Goal: Task Accomplishment & Management: Manage account settings

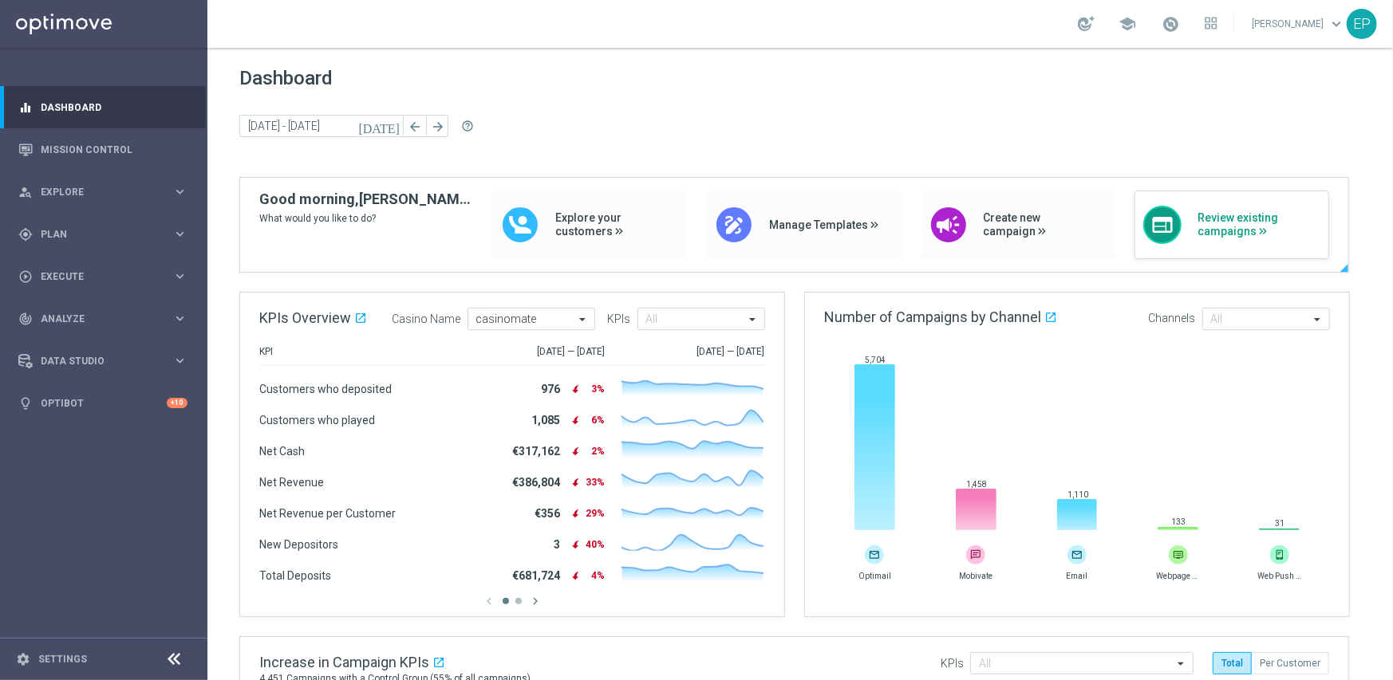
click at [1238, 234] on span "Review existing campaigns" at bounding box center [1258, 224] width 123 height 27
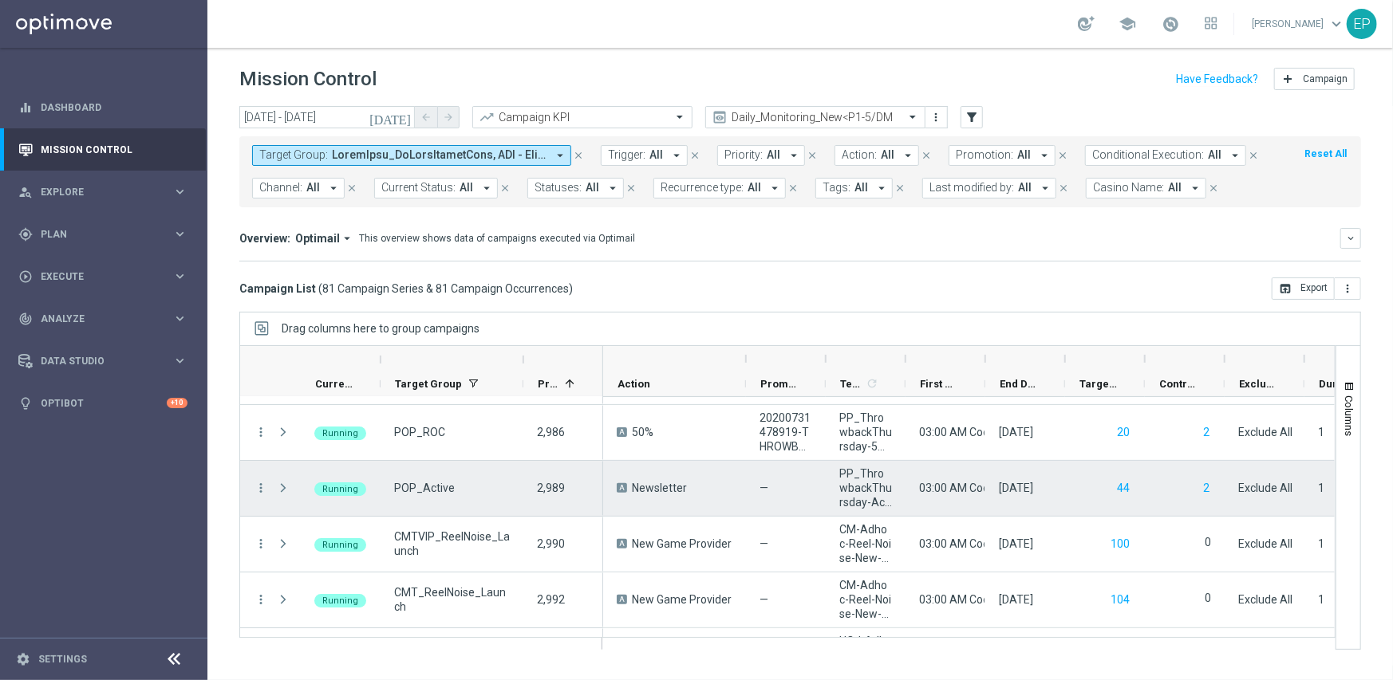
scroll to position [3589, 0]
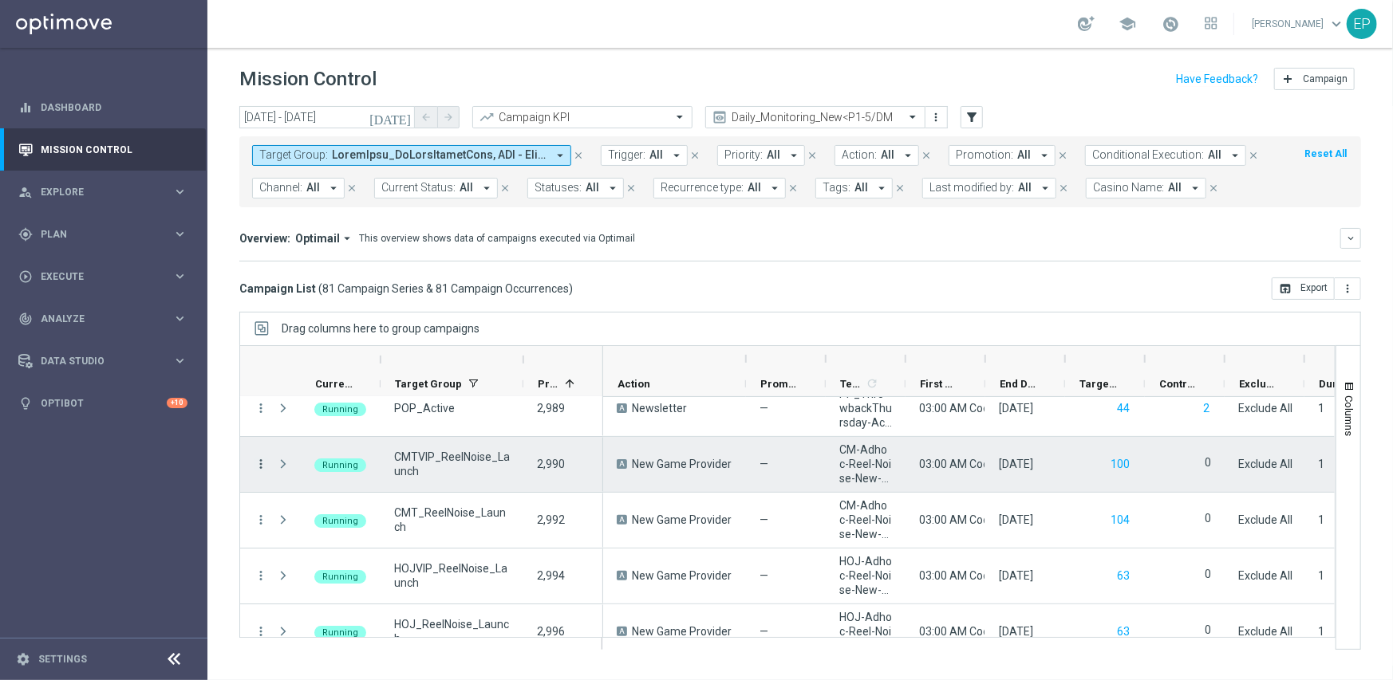
click at [258, 462] on icon "more_vert" at bounding box center [261, 464] width 14 height 14
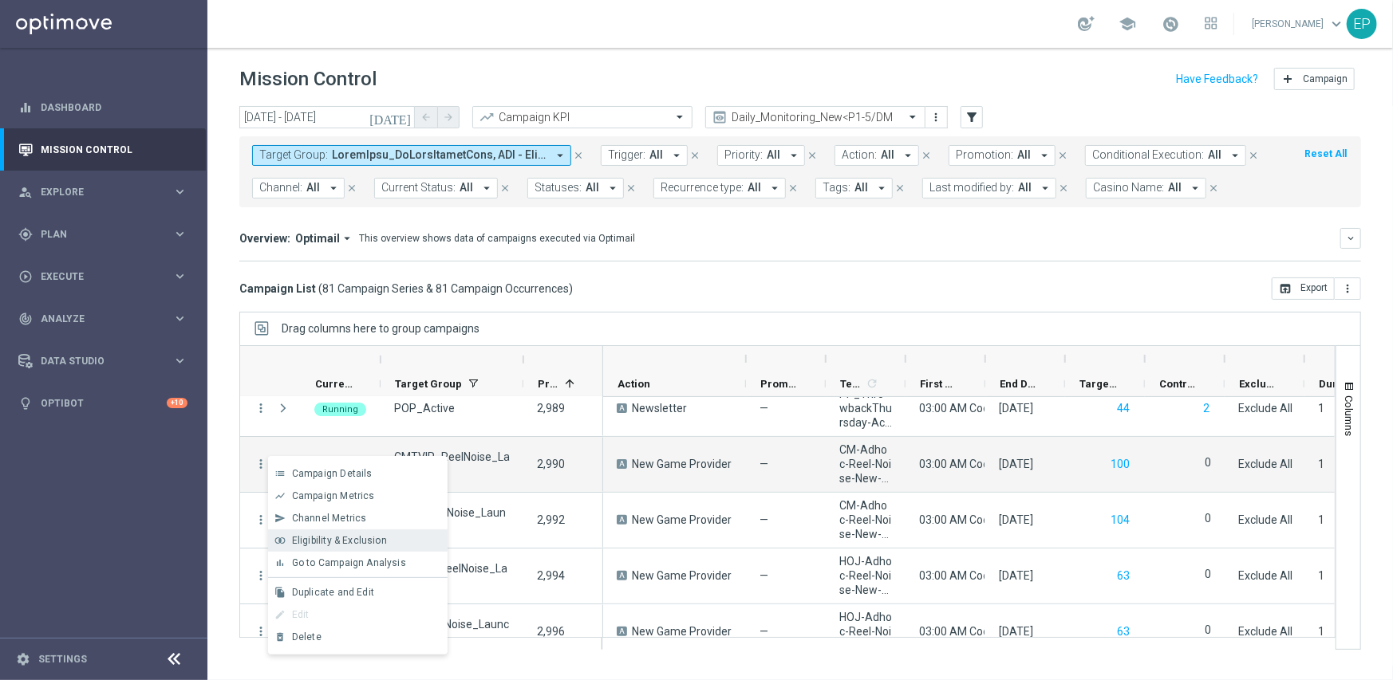
click at [383, 538] on span "Eligibility & Exclusion" at bounding box center [339, 540] width 95 height 11
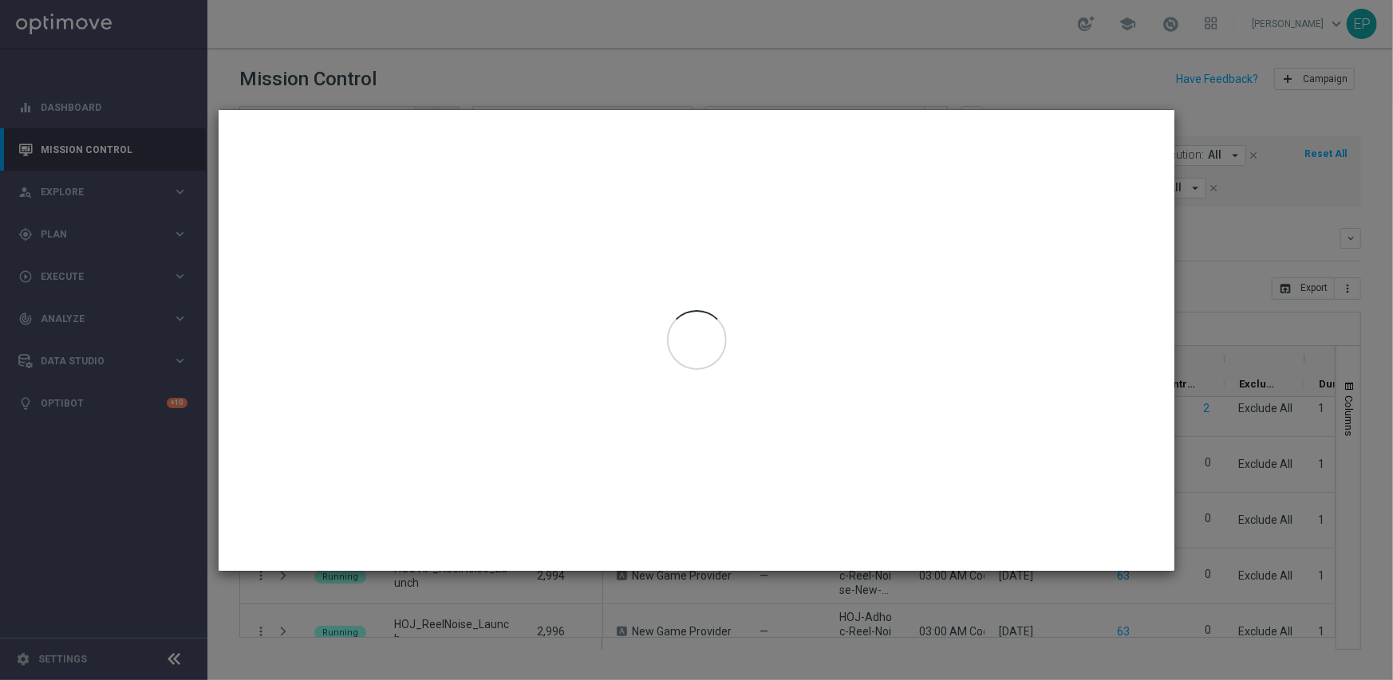
type input "[DATE] - [DATE]"
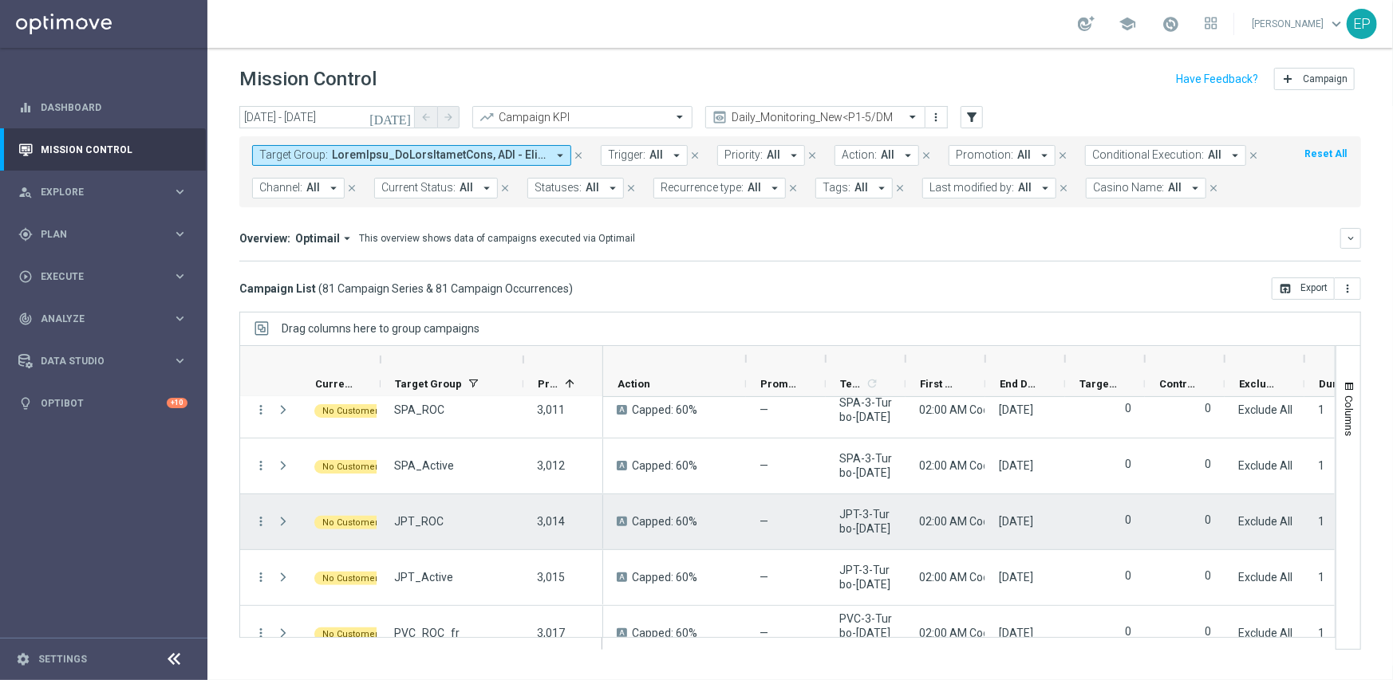
scroll to position [4122, 0]
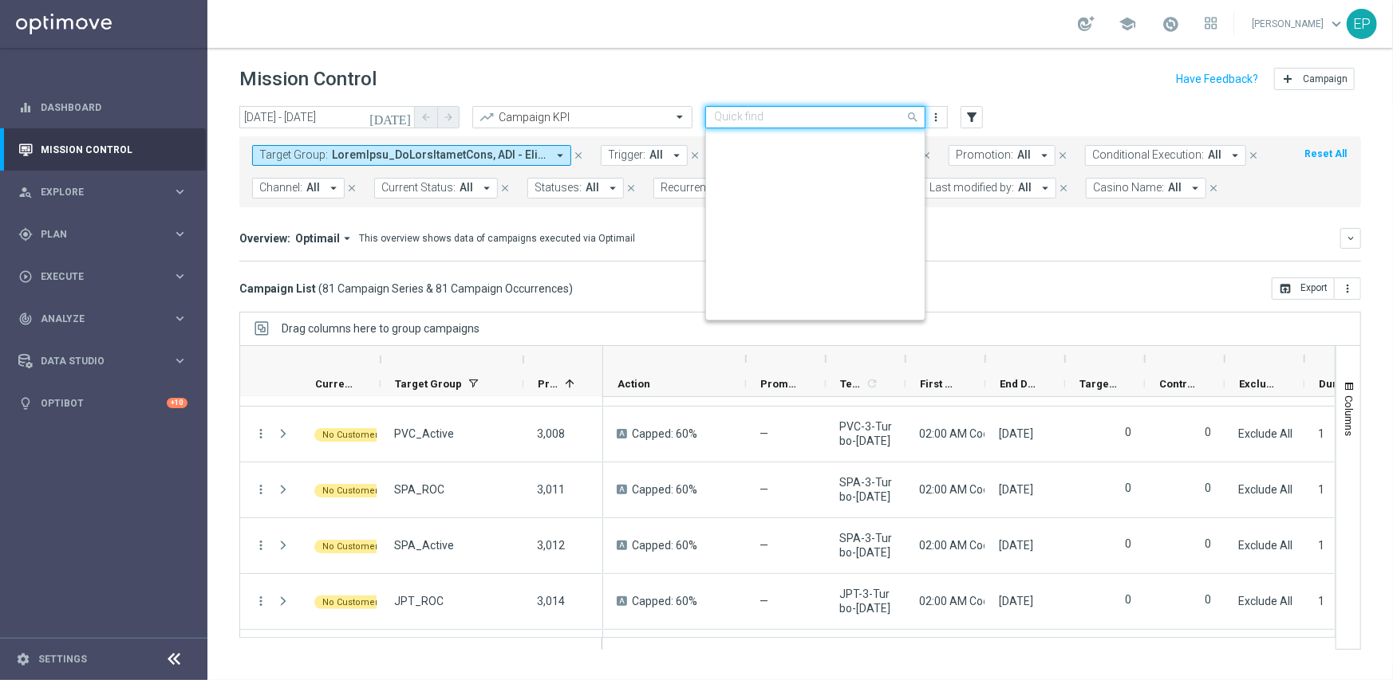
click at [806, 118] on input "text" at bounding box center [799, 118] width 171 height 14
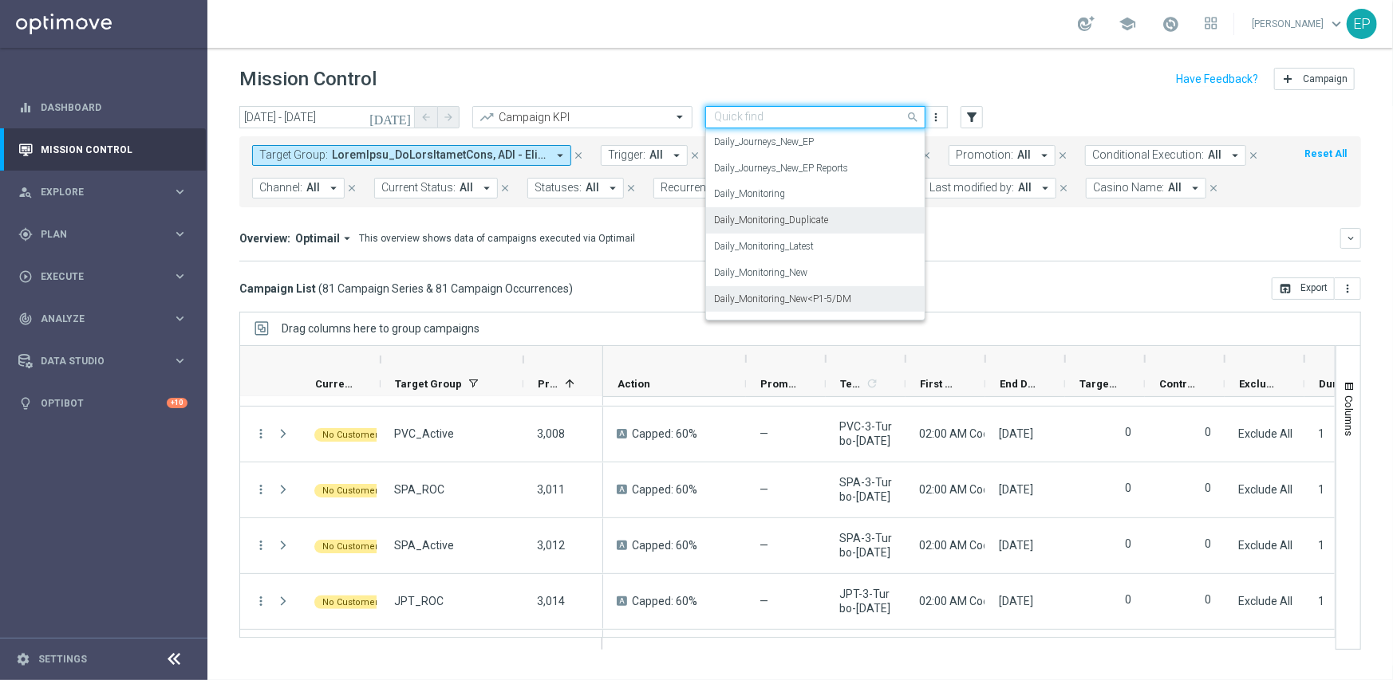
scroll to position [419, 0]
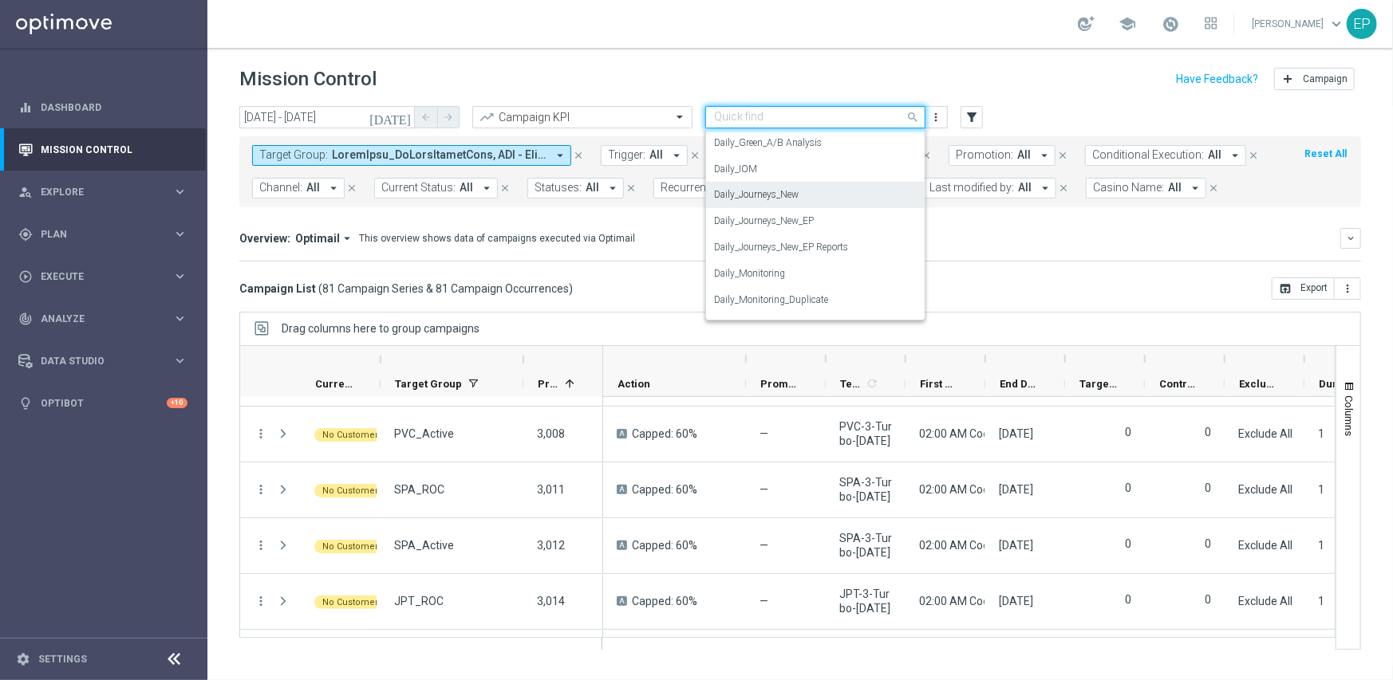
click at [777, 198] on label "Daily_Journeys_New" at bounding box center [756, 195] width 85 height 14
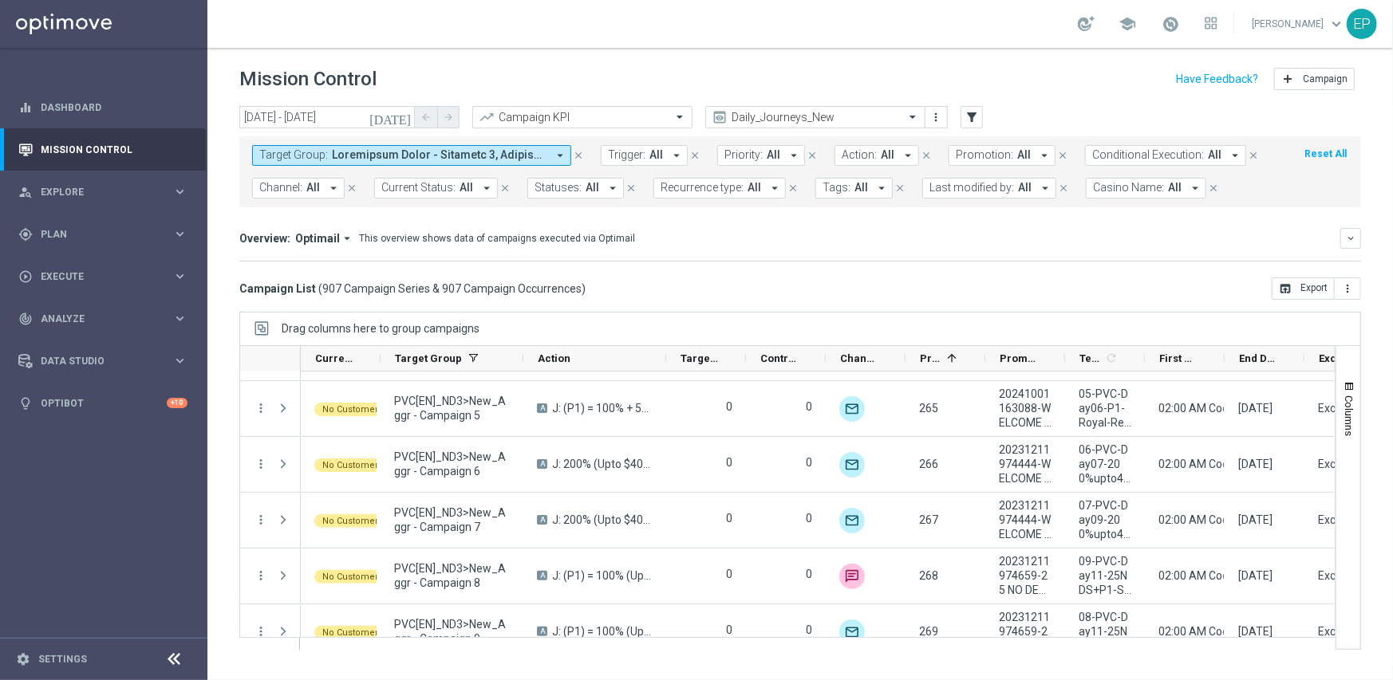
click at [418, 191] on span "Current Status:" at bounding box center [418, 188] width 74 height 14
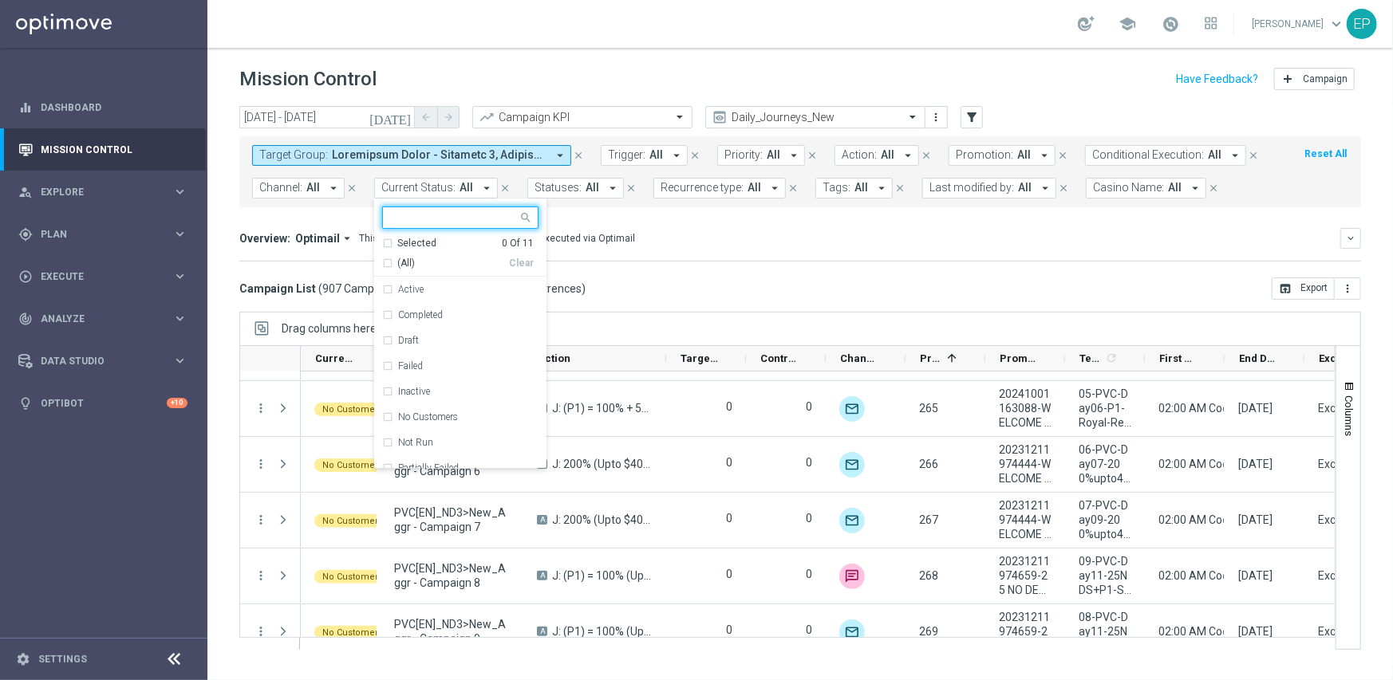
click at [394, 258] on div "(All)" at bounding box center [445, 264] width 127 height 14
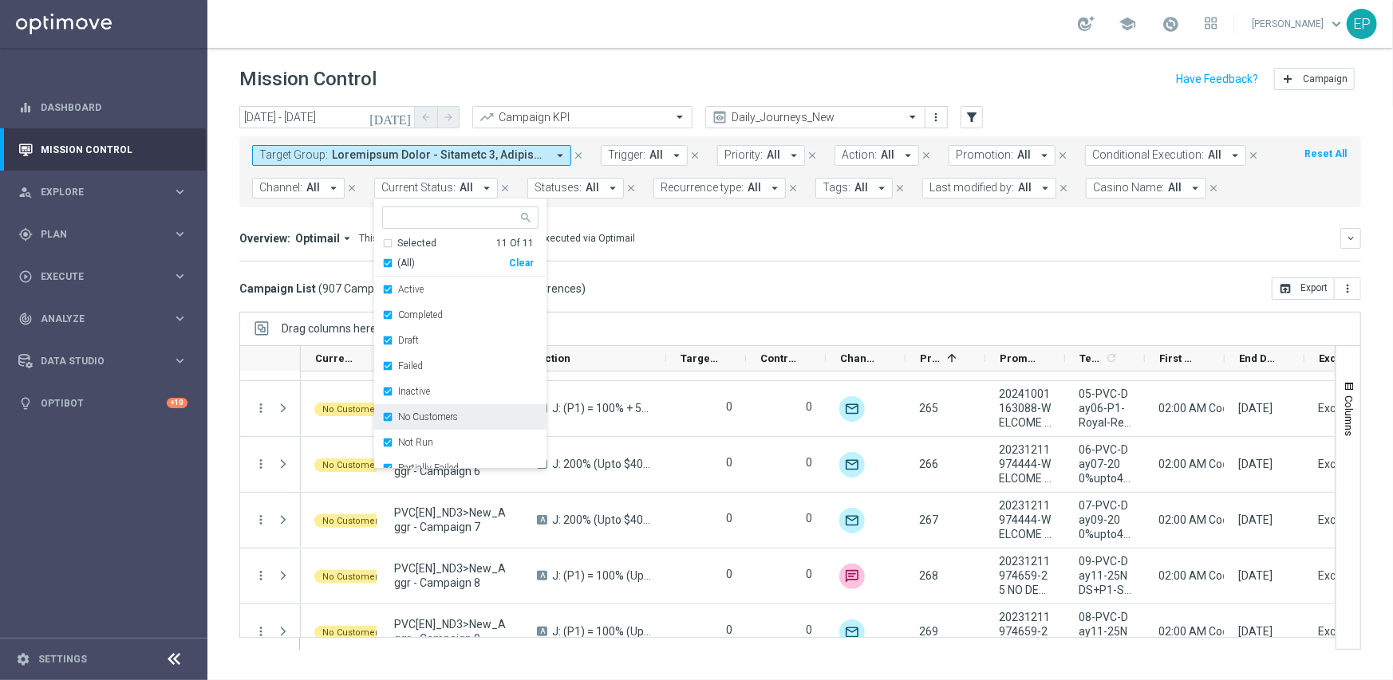
click at [448, 424] on div "No Customers" at bounding box center [460, 417] width 156 height 26
click at [415, 442] on label "Running" at bounding box center [416, 440] width 37 height 10
click at [778, 325] on div "Drag columns here to group campaigns" at bounding box center [799, 328] width 1121 height 33
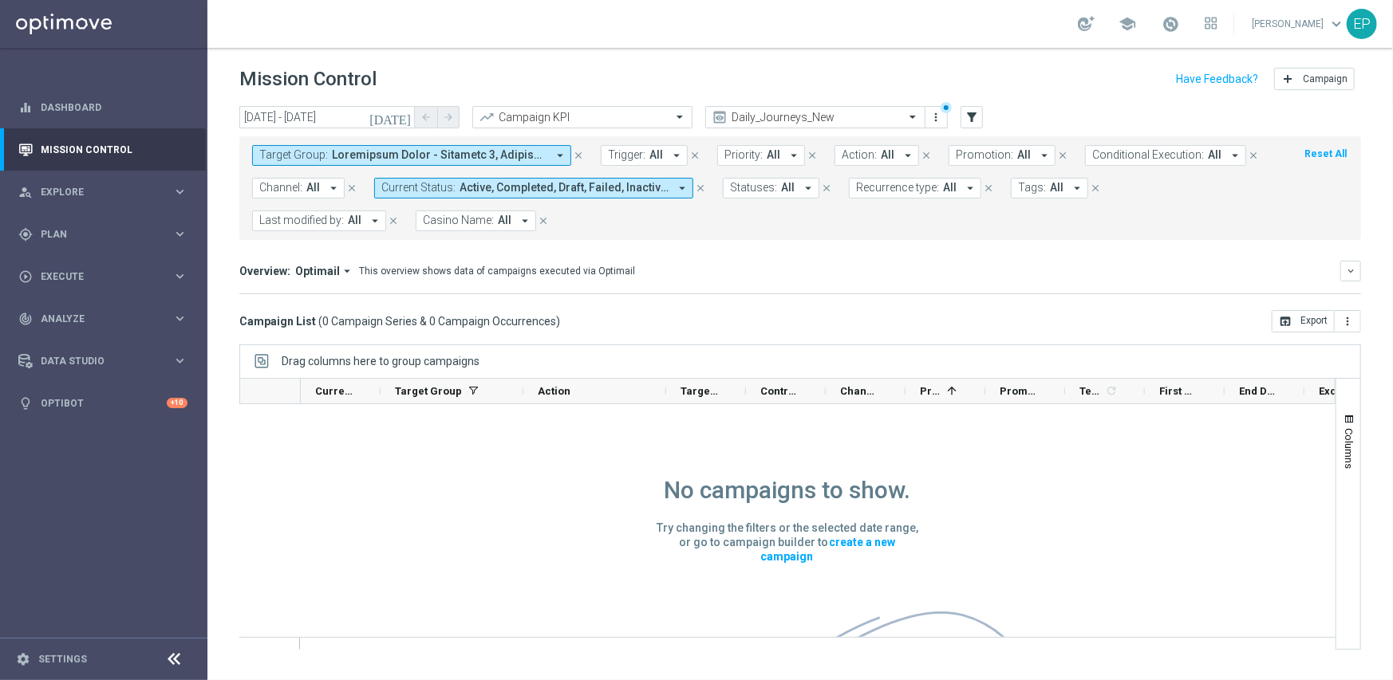
scroll to position [0, 0]
